Goal: Transaction & Acquisition: Purchase product/service

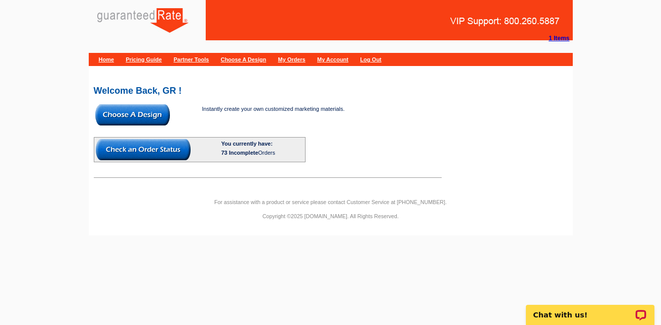
click at [155, 117] on img at bounding box center [132, 114] width 75 height 21
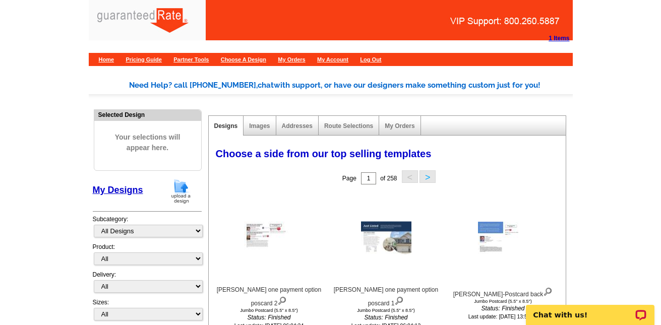
click at [177, 193] on img at bounding box center [181, 192] width 26 height 26
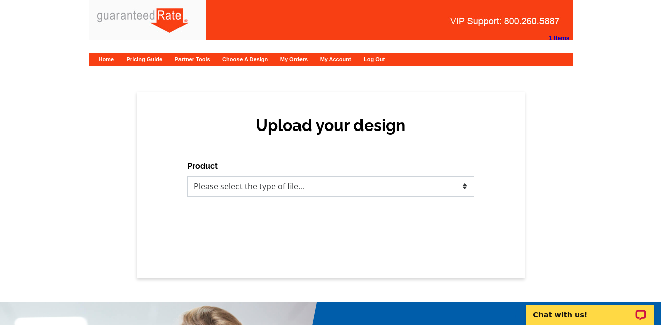
click at [221, 190] on select "Please select the type of file... Postcards Calendars Business Cards Letters an…" at bounding box center [330, 186] width 287 height 20
select select "1"
click at [187, 176] on select "Please select the type of file... Postcards Calendars Business Cards Letters an…" at bounding box center [330, 186] width 287 height 20
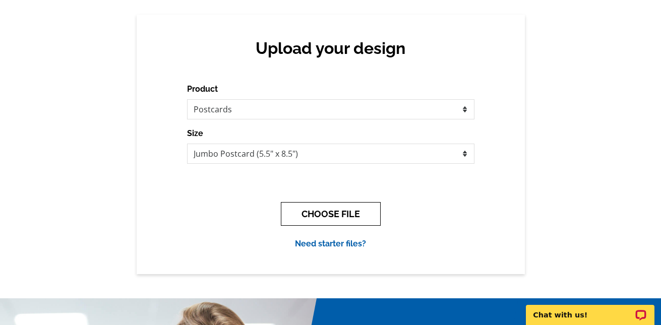
click at [319, 212] on button "CHOOSE FILE" at bounding box center [331, 214] width 100 height 24
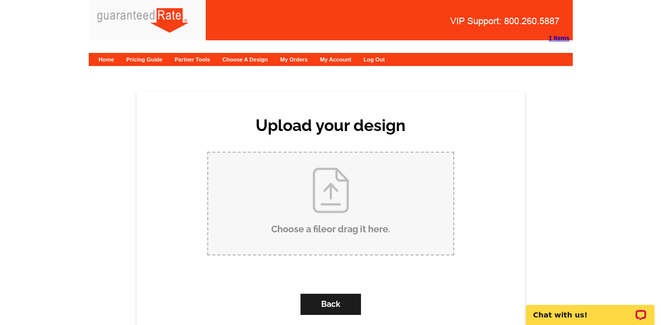
click at [322, 212] on input "Choose a file or drag it here ." at bounding box center [330, 204] width 245 height 102
type input "C:\fakepath\Ron T Refi Benefits postcard.pdf"
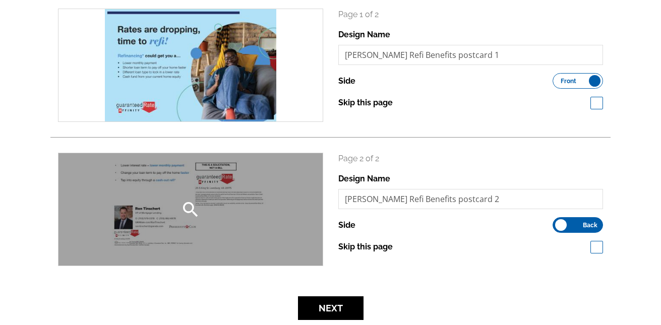
scroll to position [174, 0]
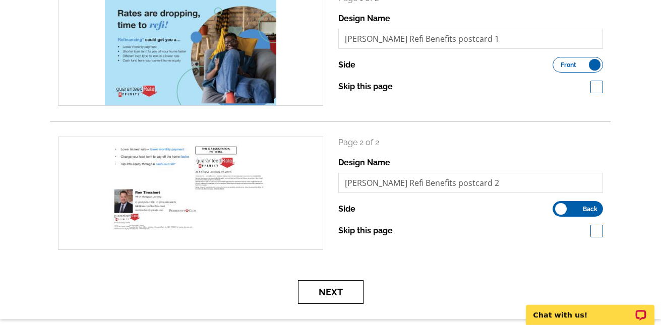
click at [327, 295] on button "Next" at bounding box center [331, 292] width 66 height 24
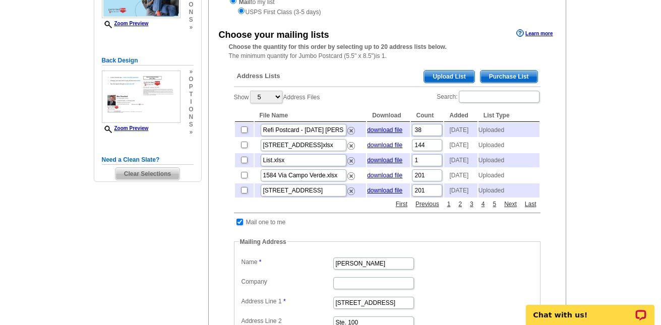
scroll to position [167, 0]
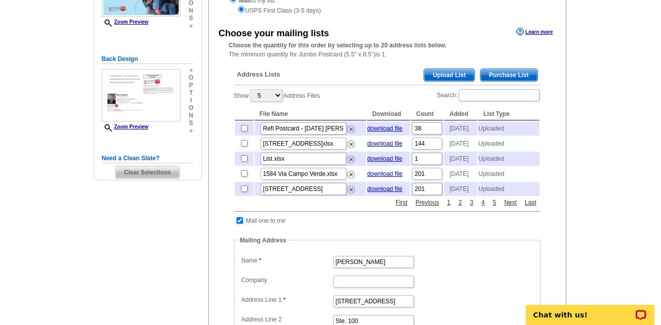
click at [455, 71] on span "Upload List" at bounding box center [449, 75] width 50 height 12
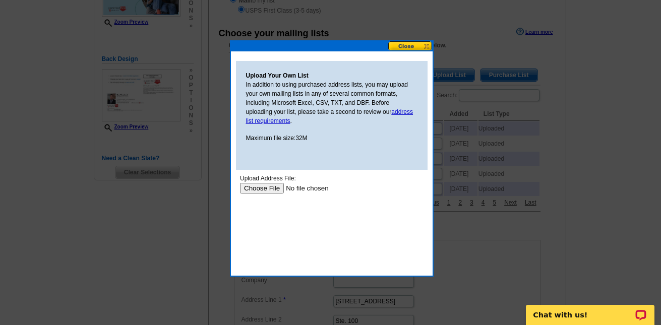
scroll to position [0, 0]
click at [263, 190] on input "file" at bounding box center [304, 188] width 128 height 11
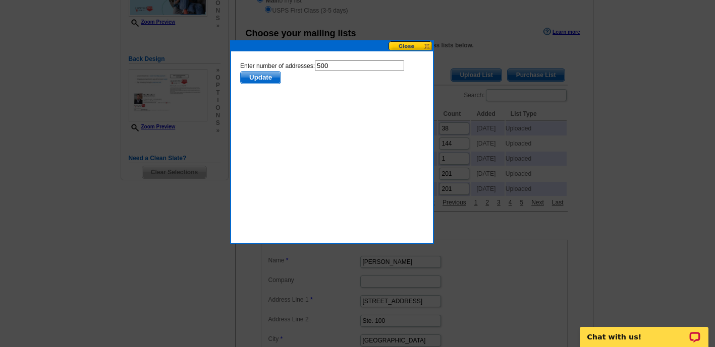
click at [348, 61] on input "500" at bounding box center [358, 66] width 89 height 11
click at [348, 62] on input "500" at bounding box center [358, 66] width 89 height 11
type input "5"
type input "499"
click at [262, 79] on span "Update" at bounding box center [260, 78] width 40 height 12
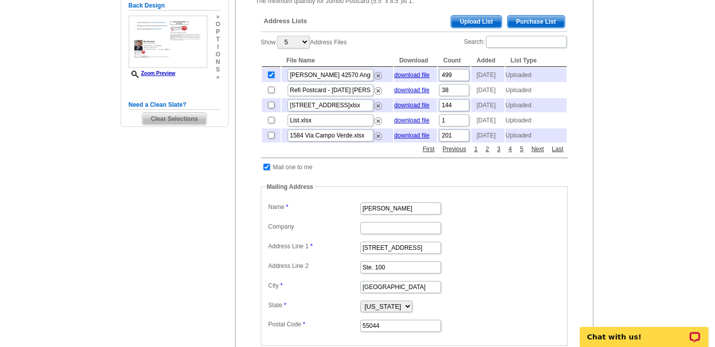
scroll to position [235, 0]
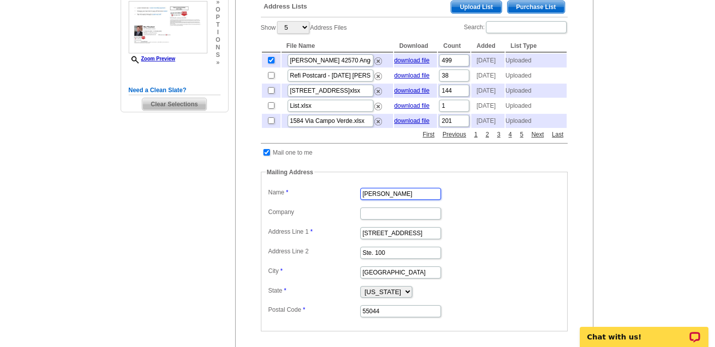
click at [405, 200] on input "[PERSON_NAME]" at bounding box center [400, 194] width 81 height 12
type input "Ron Tinschert"
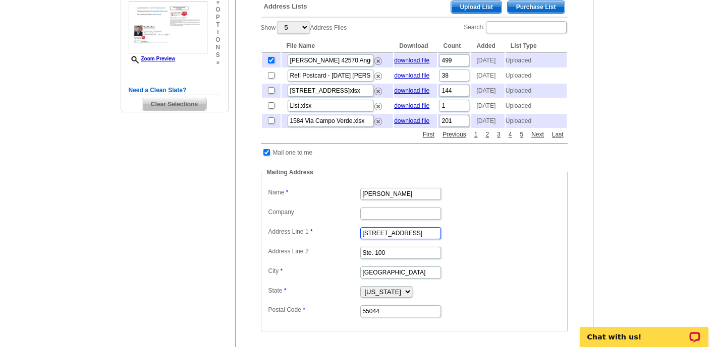
type input "42570 Angel Wing Way"
click at [379, 240] on input "42570 Angel Wing Way" at bounding box center [400, 233] width 81 height 12
type input "Ashburn"
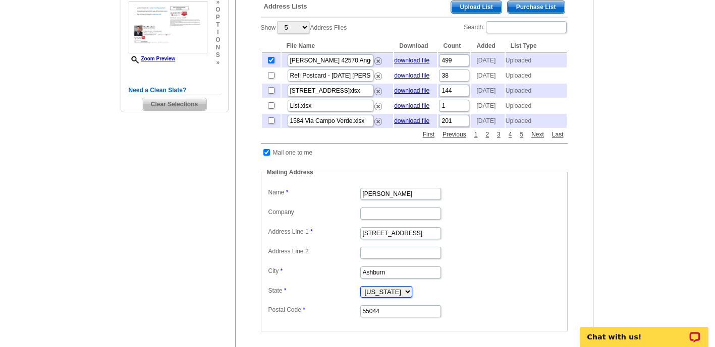
select select "VA"
paste input "20148"
type input "20148"
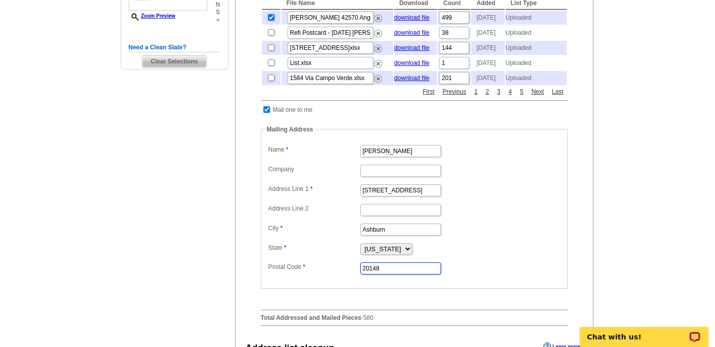
scroll to position [305, 0]
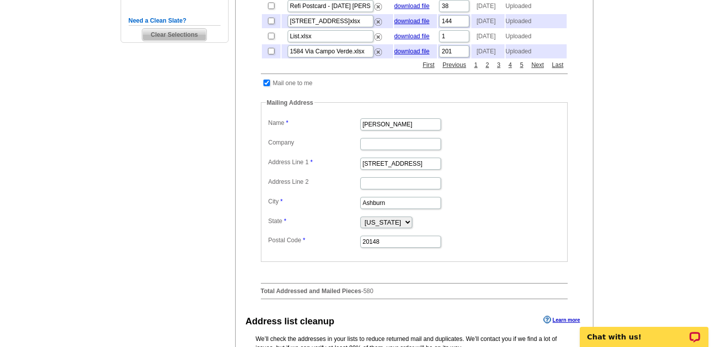
click at [497, 229] on dd "Alabama Alaska Arizona Arkansas California Colorado Connecticut District of Col…" at bounding box center [414, 221] width 297 height 15
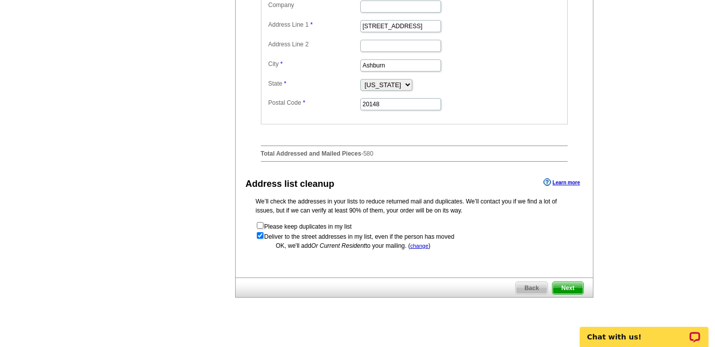
scroll to position [506, 0]
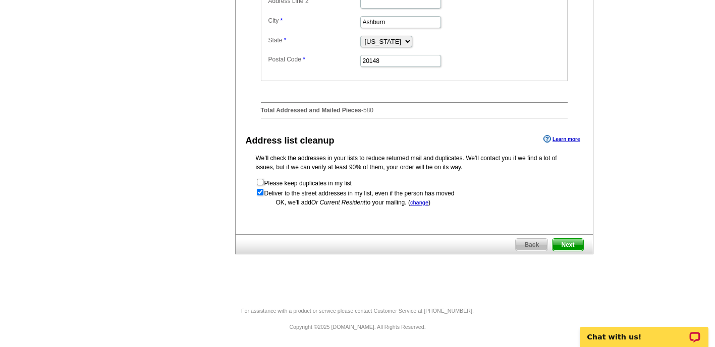
click at [573, 247] on span "Next" at bounding box center [567, 245] width 30 height 12
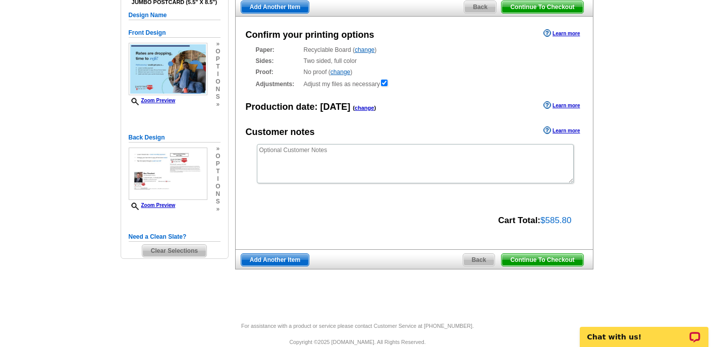
scroll to position [86, 0]
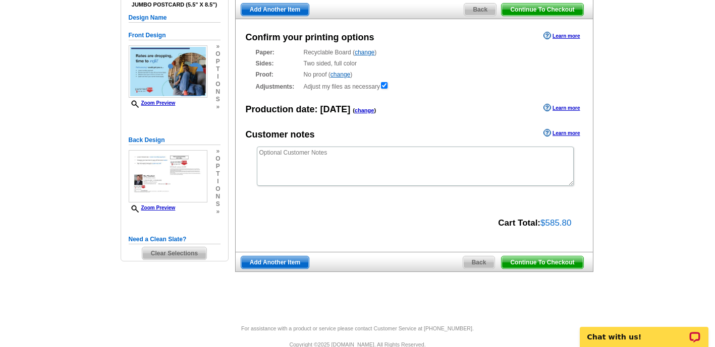
click at [556, 268] on span "Continue To Checkout" at bounding box center [541, 263] width 81 height 12
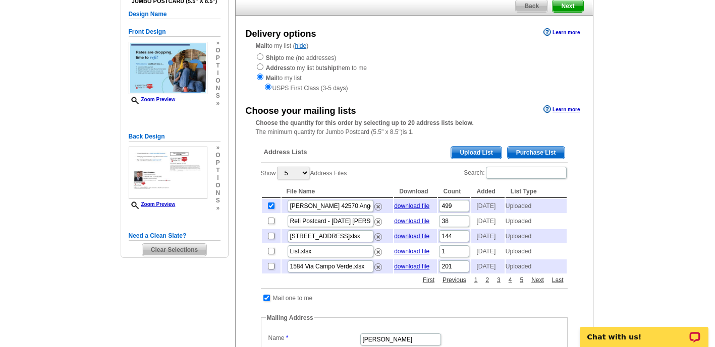
scroll to position [95, 0]
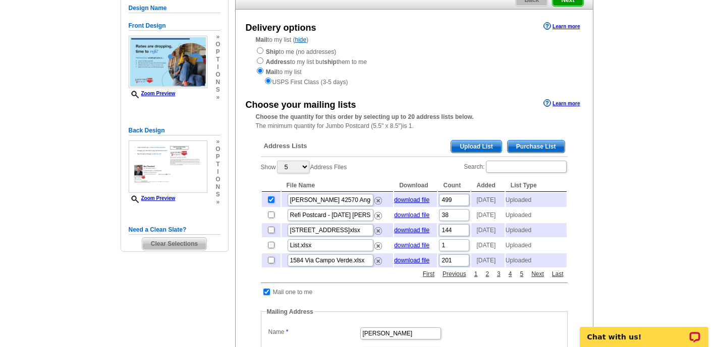
click at [622, 230] on main "Need Help? call [PHONE_NUMBER], chat with support, or have our designers make s…" at bounding box center [357, 333] width 715 height 728
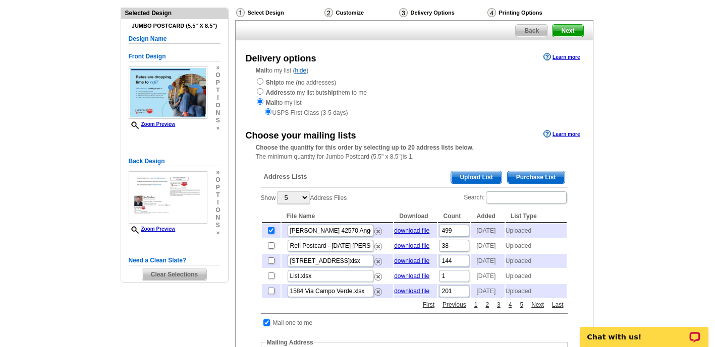
scroll to position [62, 0]
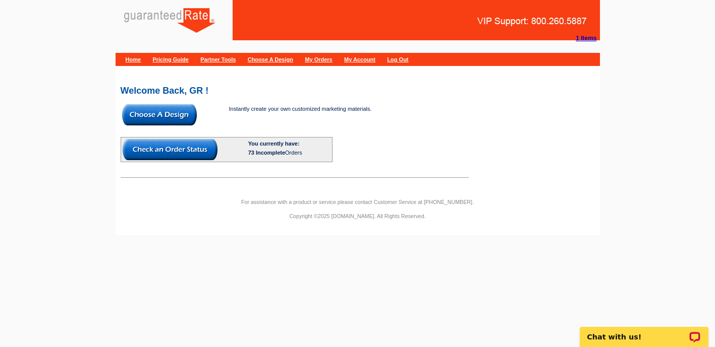
click at [178, 117] on img at bounding box center [159, 114] width 75 height 21
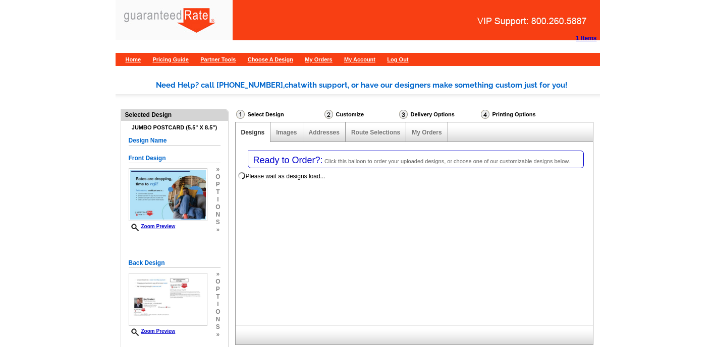
select select "1"
select select "2"
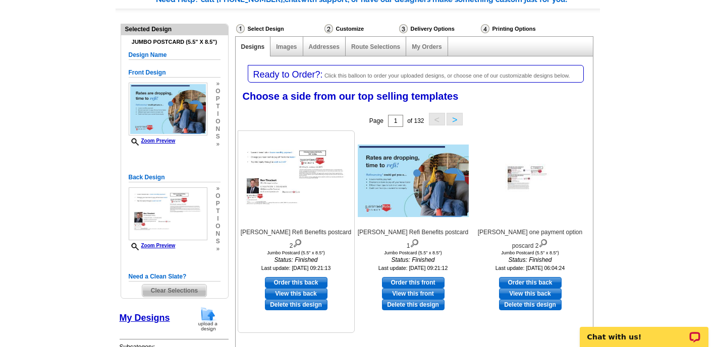
scroll to position [103, 0]
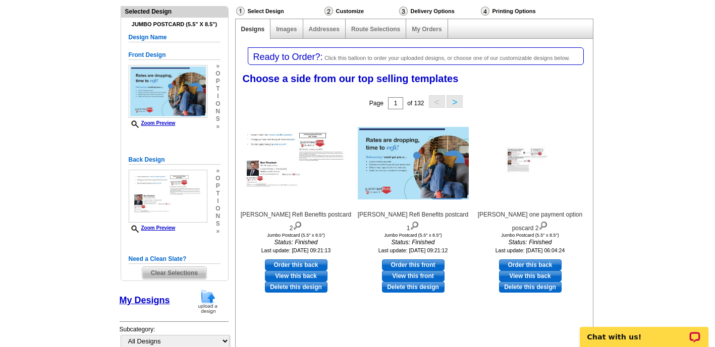
click at [188, 271] on span "Clear Selections" at bounding box center [174, 273] width 64 height 12
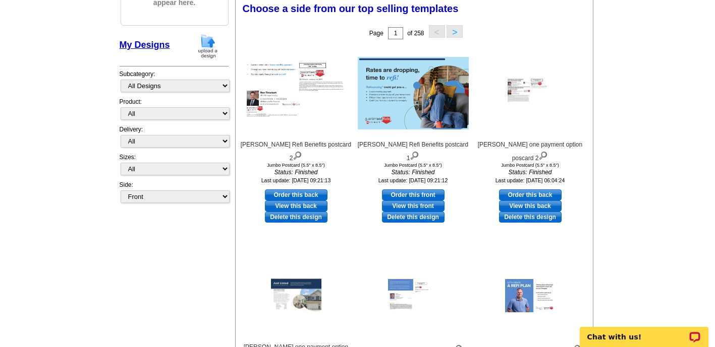
scroll to position [63, 0]
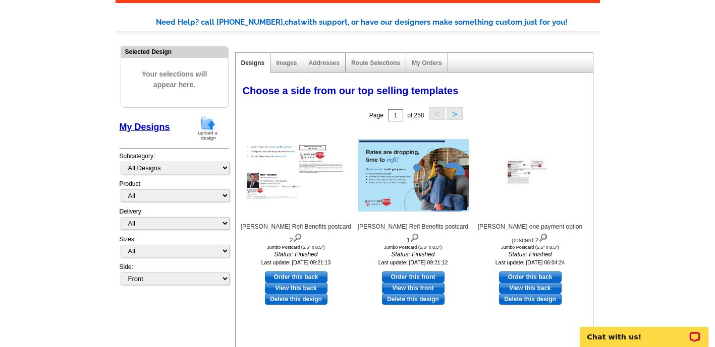
click at [209, 127] on img at bounding box center [208, 128] width 26 height 26
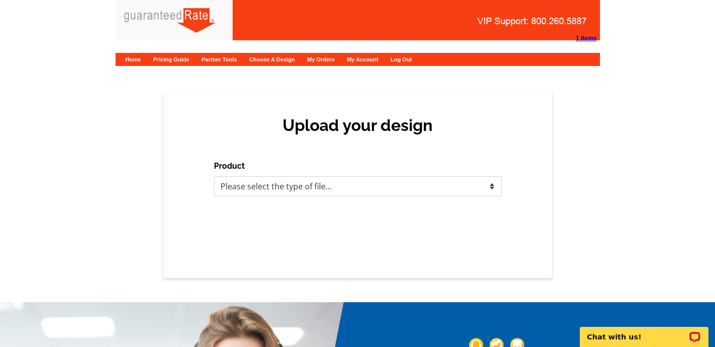
click at [269, 192] on select "Please select the type of file... Postcards Calendars Business Cards Letters an…" at bounding box center [357, 186] width 287 height 20
select select "1"
click at [214, 176] on select "Please select the type of file... Postcards Calendars Business Cards Letters an…" at bounding box center [357, 186] width 287 height 20
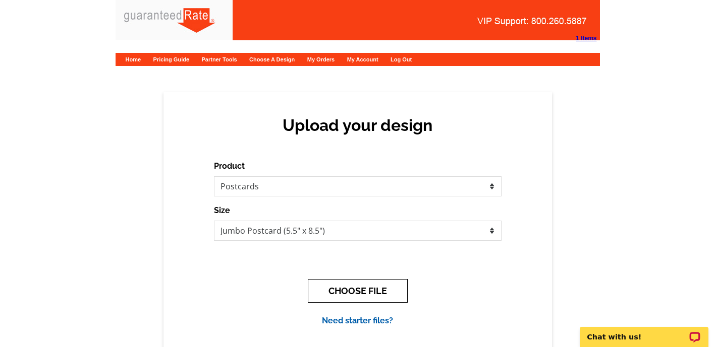
click at [357, 288] on button "CHOOSE FILE" at bounding box center [358, 291] width 100 height 24
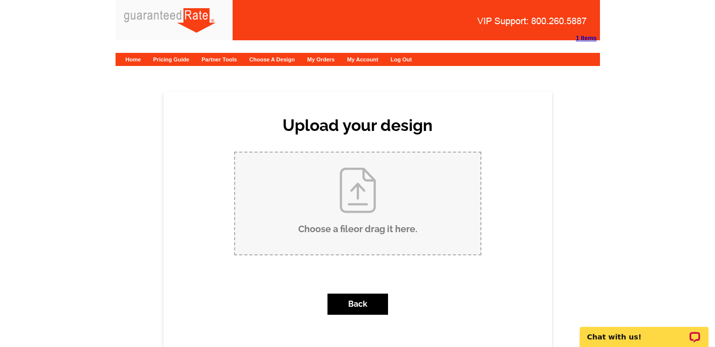
click at [352, 211] on input "Choose a file or drag it here ." at bounding box center [357, 204] width 245 height 102
type input "C:\fakepath\Ron T Refi Benefits postcard.pdf"
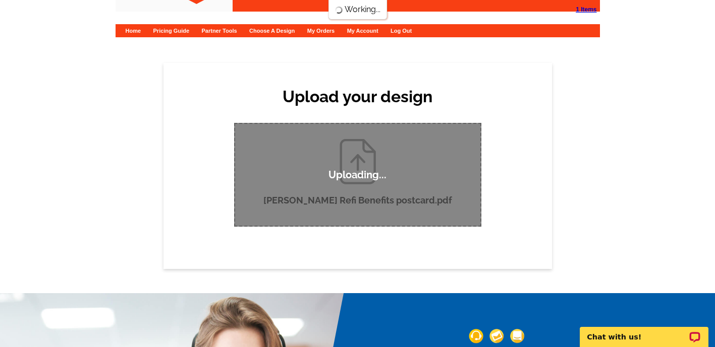
scroll to position [29, 0]
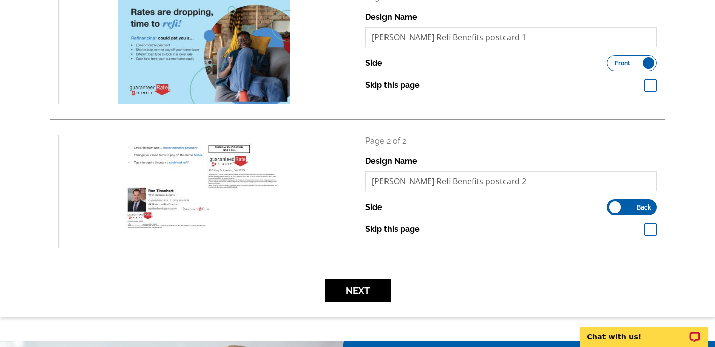
scroll to position [176, 0]
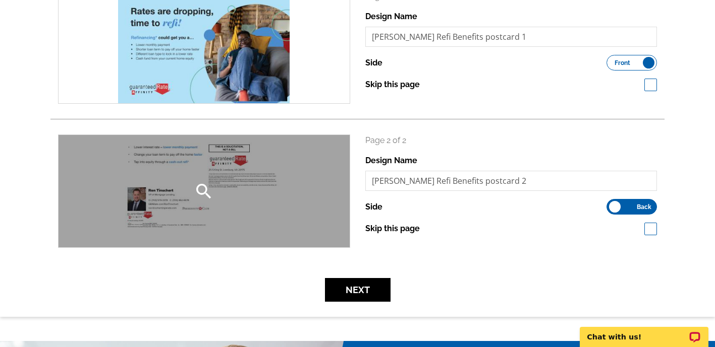
click at [268, 228] on div "search" at bounding box center [203, 191] width 291 height 112
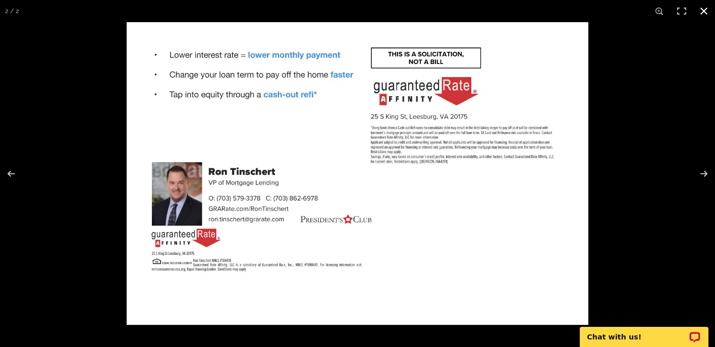
click at [624, 71] on div at bounding box center [484, 195] width 715 height 347
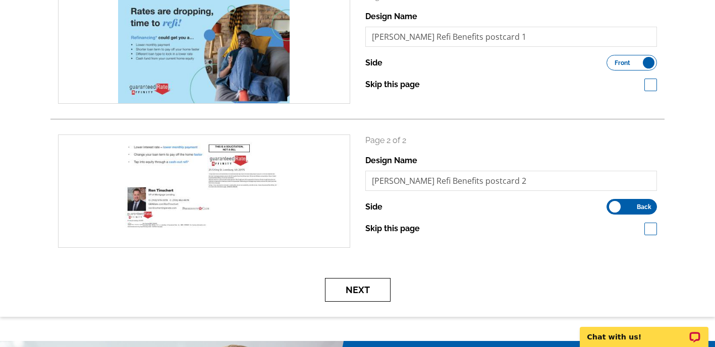
click at [368, 283] on button "Next" at bounding box center [358, 290] width 66 height 24
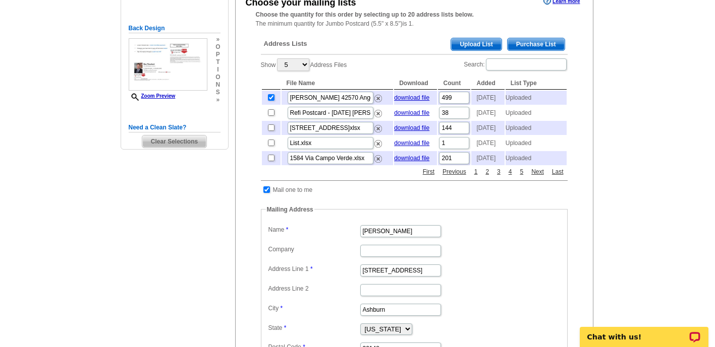
scroll to position [201, 0]
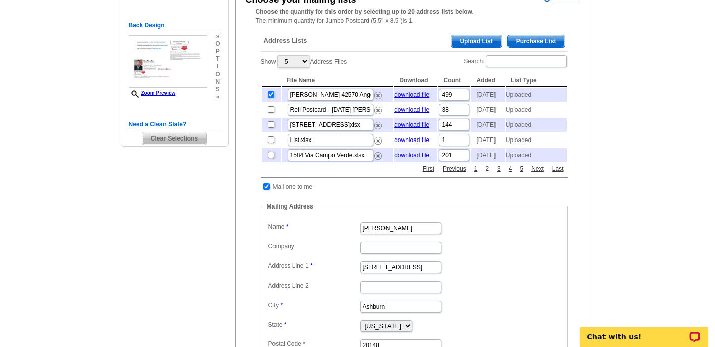
click at [486, 173] on link "2" at bounding box center [487, 168] width 9 height 9
click at [272, 113] on input "checkbox" at bounding box center [271, 109] width 7 height 7
checkbox input "false"
click at [474, 173] on link "1" at bounding box center [475, 168] width 9 height 9
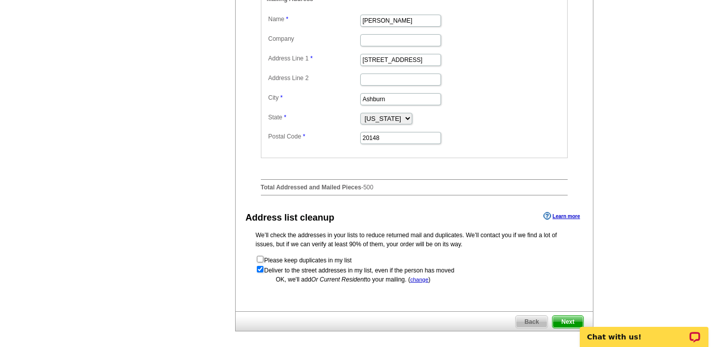
scroll to position [506, 0]
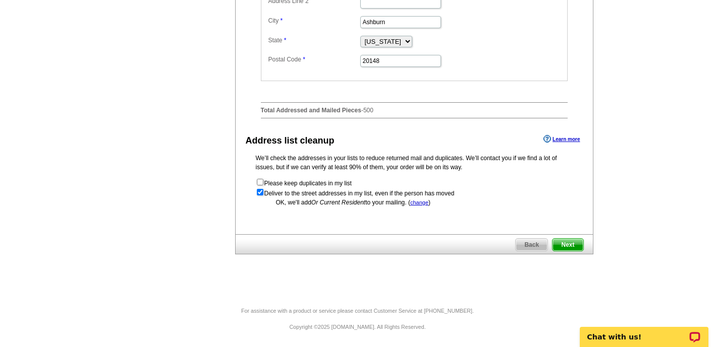
click at [572, 245] on span "Next" at bounding box center [567, 245] width 30 height 12
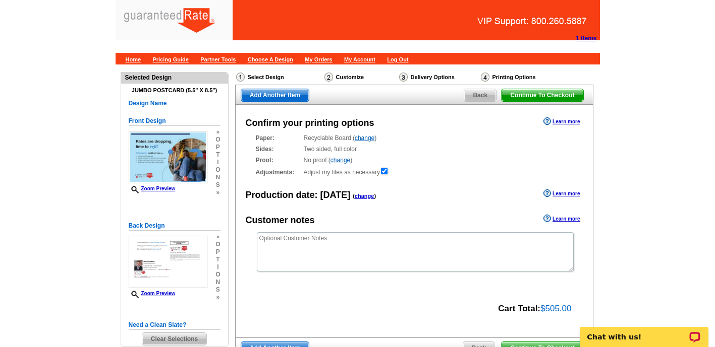
scroll to position [67, 0]
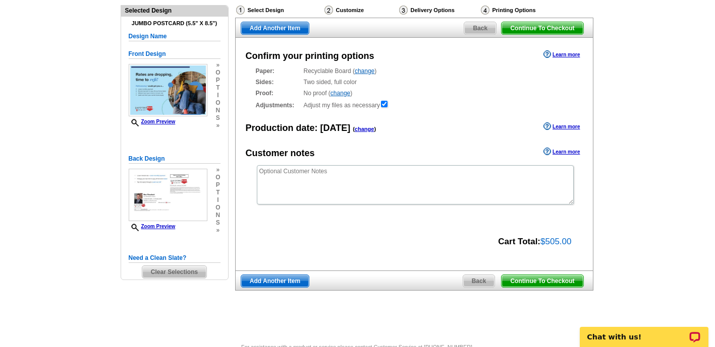
click at [557, 283] on span "Continue To Checkout" at bounding box center [541, 281] width 81 height 12
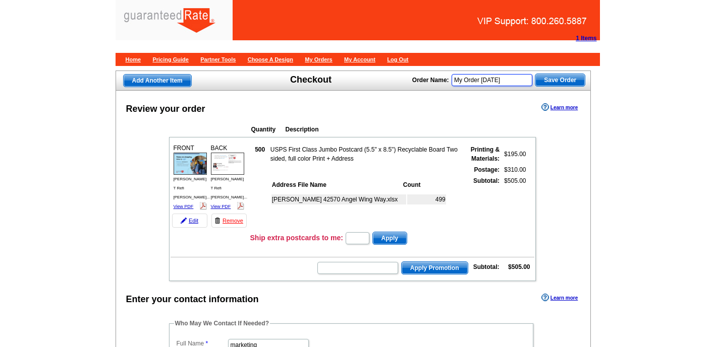
click at [501, 81] on input "My Order [DATE]" at bounding box center [491, 80] width 81 height 12
click at [501, 81] on input "My Order 2025-09-15" at bounding box center [491, 80] width 81 height 12
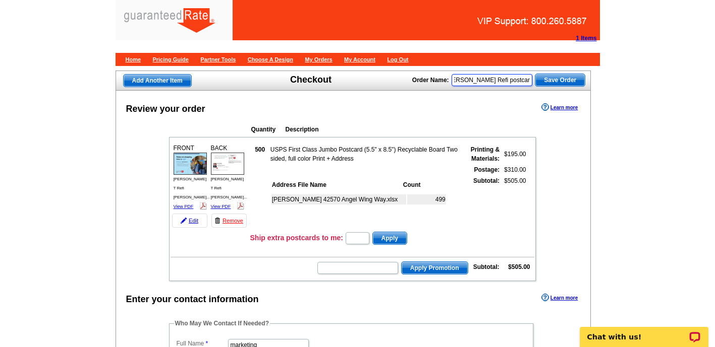
scroll to position [0, 12]
type input "[PERSON_NAME] Refi postcard"
click at [566, 82] on span "Save Order" at bounding box center [559, 80] width 49 height 12
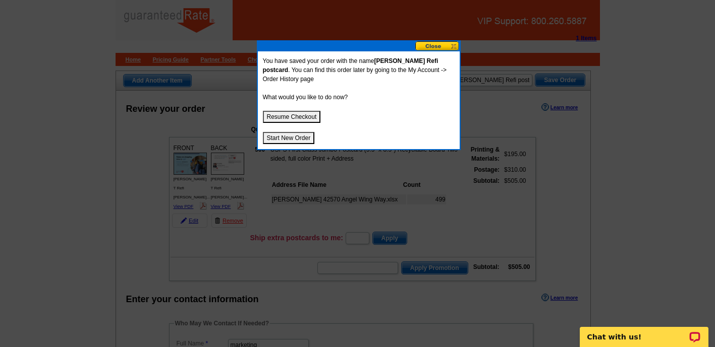
click at [312, 114] on button "Resume Checkout" at bounding box center [292, 117] width 58 height 12
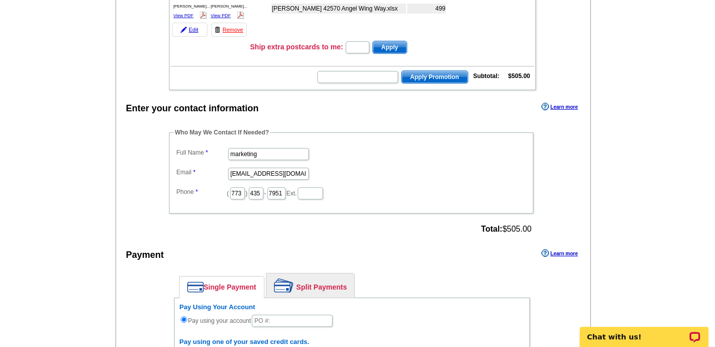
scroll to position [192, 0]
click at [263, 156] on input "marketing" at bounding box center [268, 154] width 81 height 12
click at [265, 151] on input "Natalie" at bounding box center [268, 154] width 81 height 12
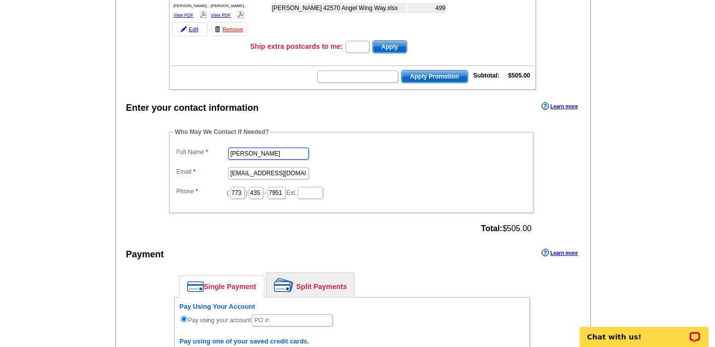
type input "[PERSON_NAME]"
type input "[PERSON_NAME][EMAIL_ADDRESS][PERSON_NAME][DOMAIN_NAME]"
click at [255, 191] on input "435" at bounding box center [256, 193] width 15 height 12
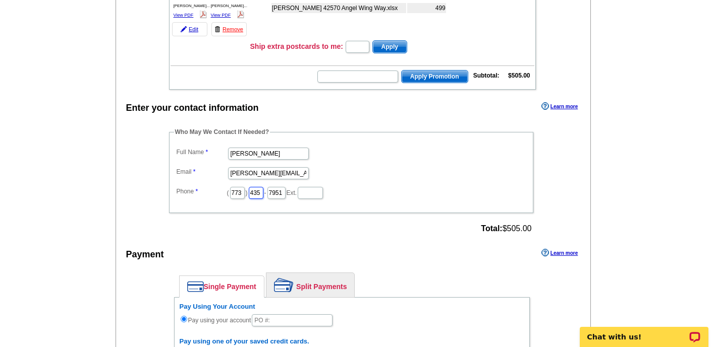
click at [255, 191] on input "435" at bounding box center [256, 193] width 15 height 12
type input "365"
type input "2806"
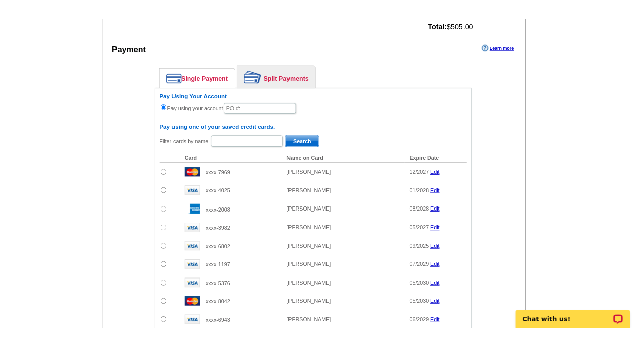
scroll to position [412, 0]
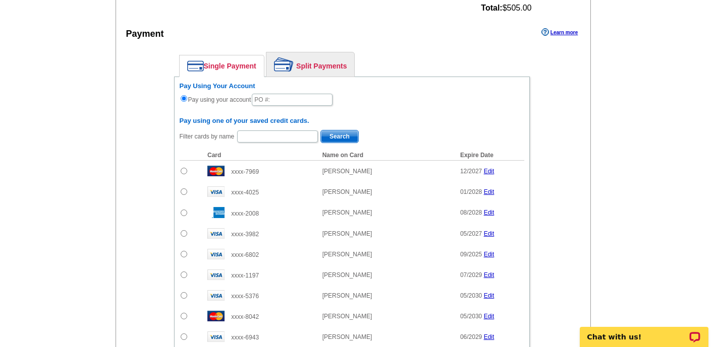
click at [382, 112] on div "Pay Using Your Account Pay using your account Pay using one of your saved credi…" at bounding box center [352, 245] width 356 height 336
click at [276, 97] on input "text" at bounding box center [292, 100] width 81 height 12
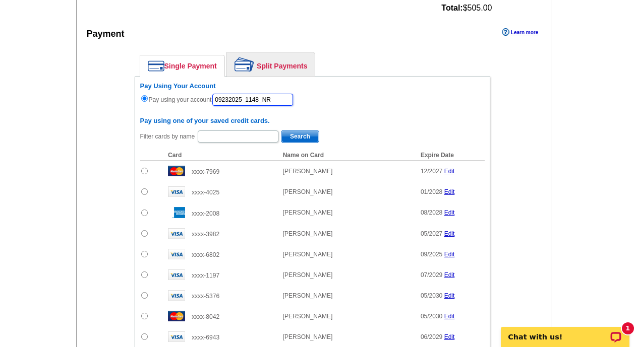
type input "09232025_1148_NR"
click at [415, 101] on div "Pay Using Your Account Pay using your account 09232025_1148_NR" at bounding box center [312, 94] width 344 height 25
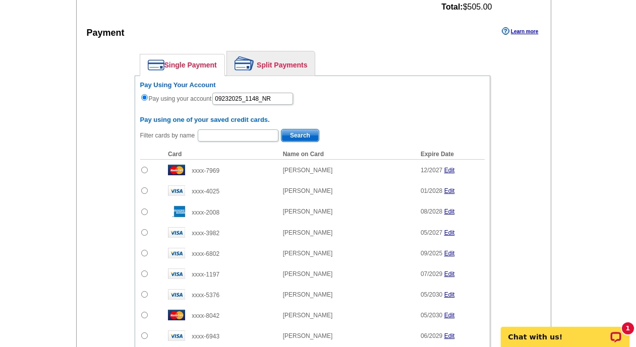
scroll to position [402, 0]
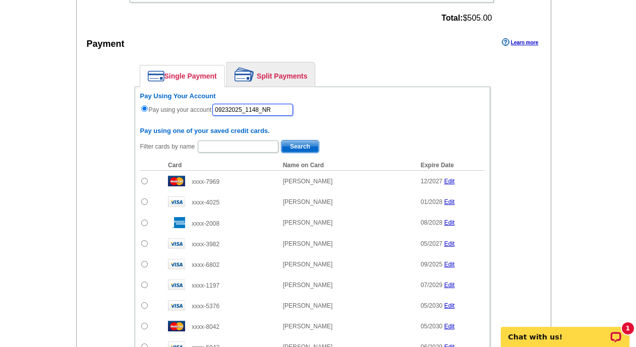
click at [282, 110] on input "09232025_1148_NR" at bounding box center [252, 110] width 81 height 12
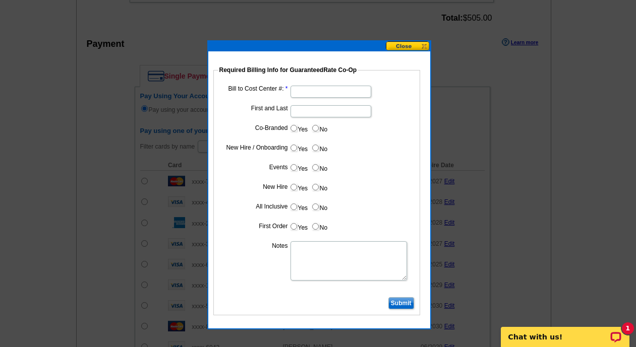
click at [320, 89] on input "Bill to Cost Center #:" at bounding box center [330, 92] width 81 height 12
type input "13158"
type input "T"
type input "Ron Tinschert"
click at [352, 182] on dd "Yes No" at bounding box center [316, 190] width 197 height 16
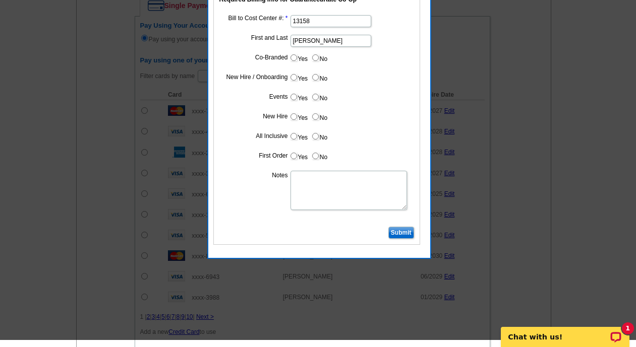
scroll to position [498, 0]
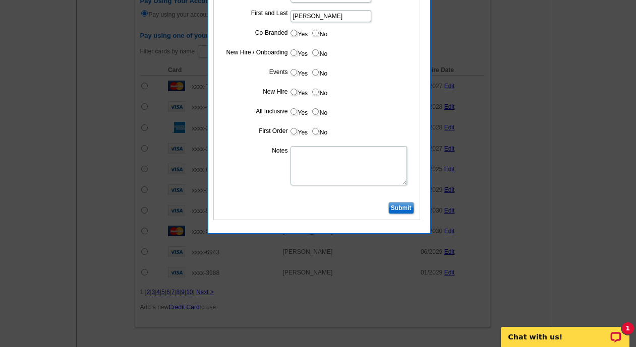
click at [399, 211] on input "Submit" at bounding box center [401, 208] width 26 height 12
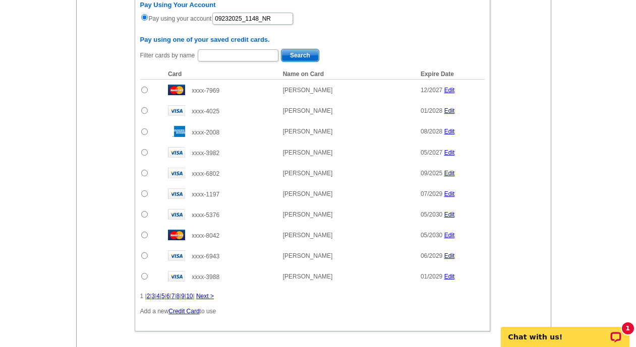
scroll to position [637, 0]
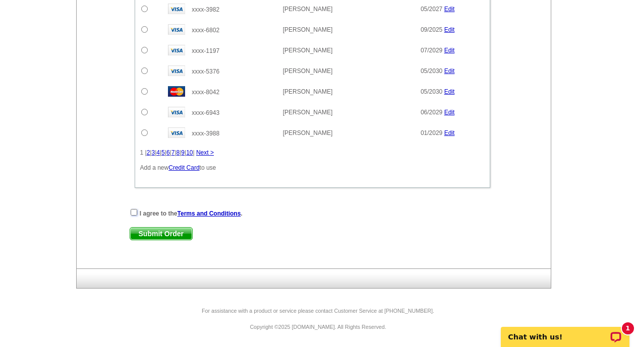
click at [134, 212] on input "checkbox" at bounding box center [134, 212] width 7 height 7
checkbox input "true"
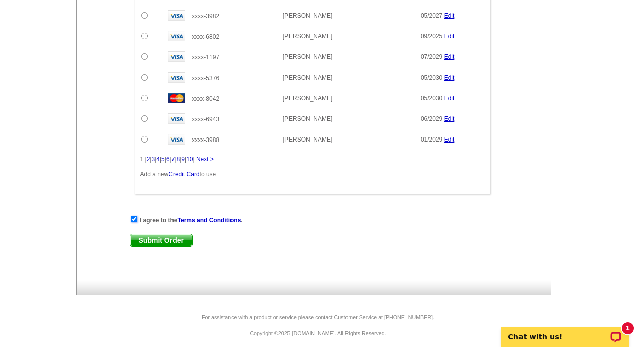
scroll to position [633, 0]
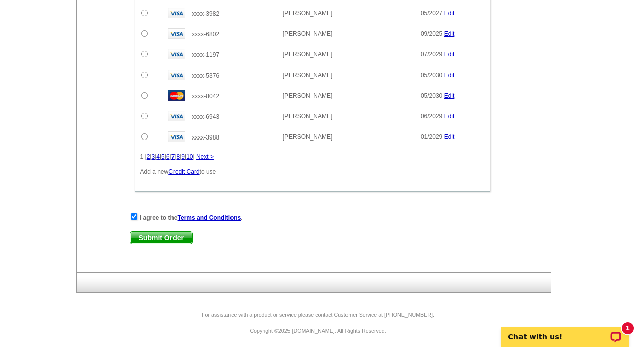
click at [178, 239] on span "Submit Order" at bounding box center [161, 238] width 62 height 12
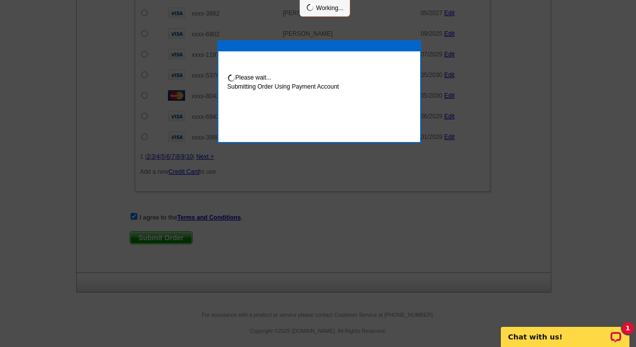
scroll to position [684, 0]
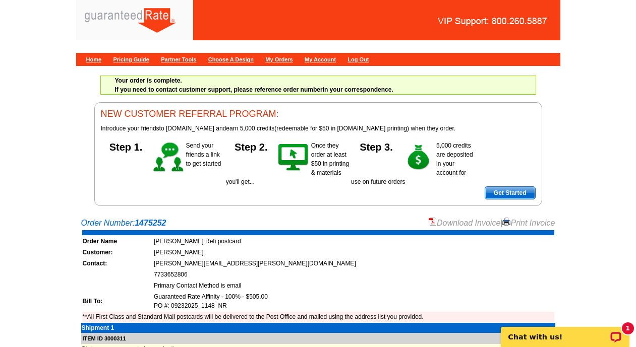
click at [459, 224] on link "Download Invoice" at bounding box center [465, 223] width 72 height 9
